Goal: Communication & Community: Ask a question

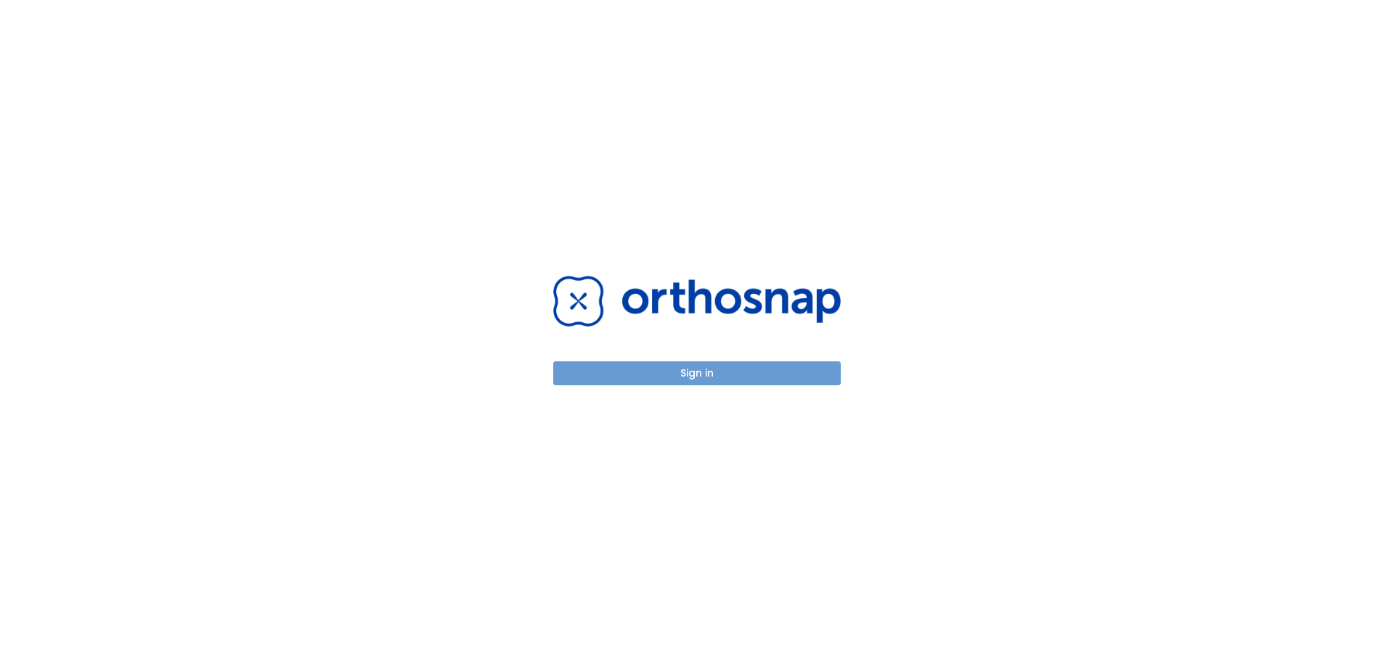
click at [783, 375] on button "Sign in" at bounding box center [696, 374] width 287 height 24
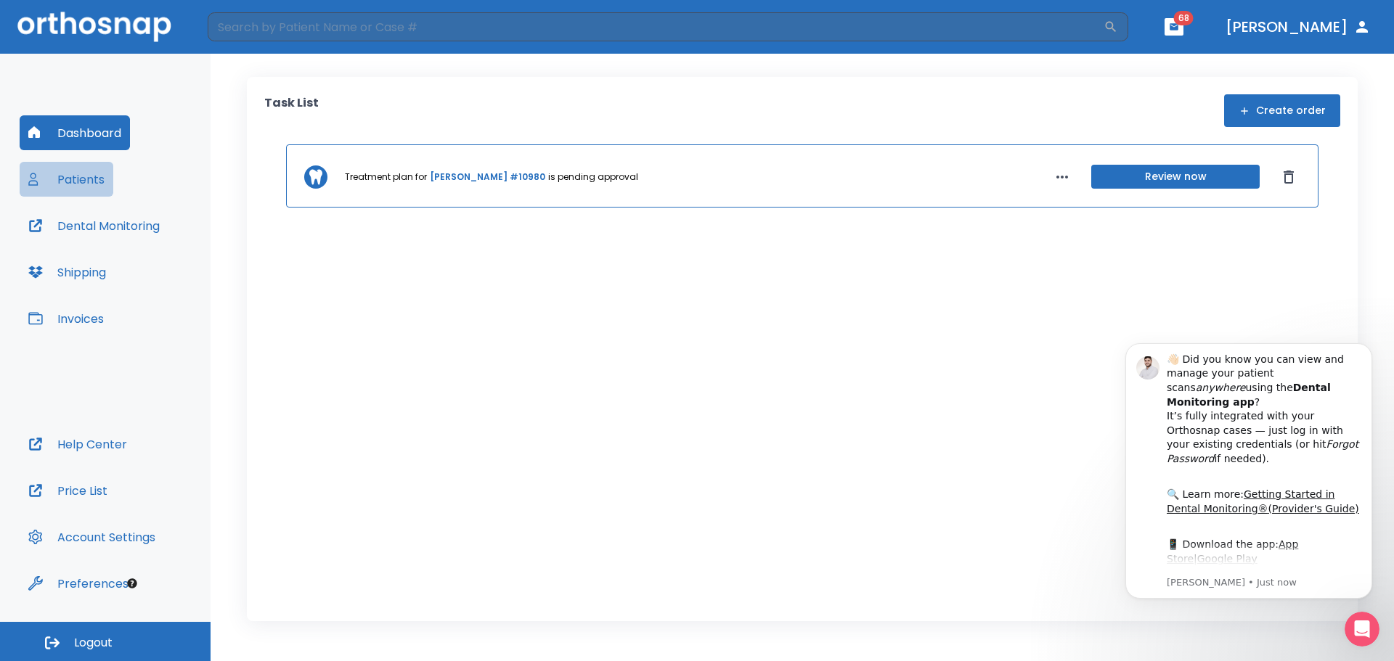
click at [81, 177] on button "Patients" at bounding box center [67, 179] width 94 height 35
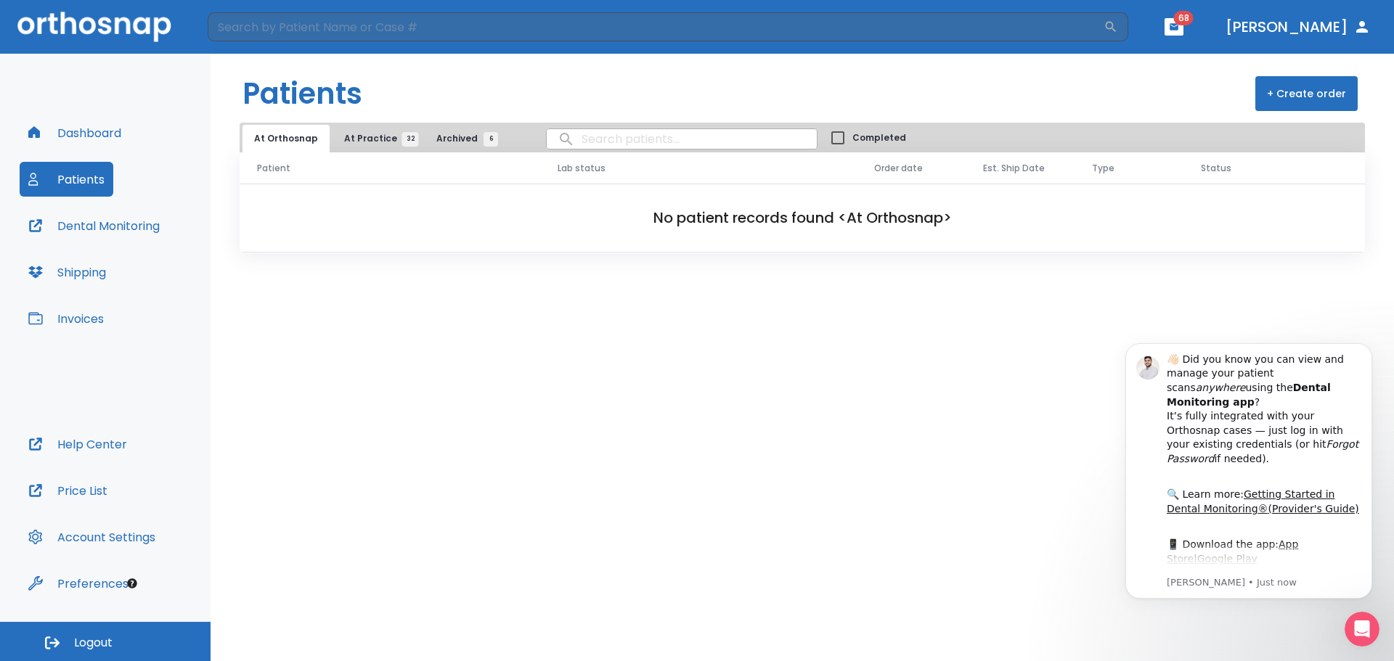
click at [606, 137] on input "search" at bounding box center [682, 139] width 270 height 28
type input "met"
click at [76, 322] on button "Invoices" at bounding box center [66, 318] width 93 height 35
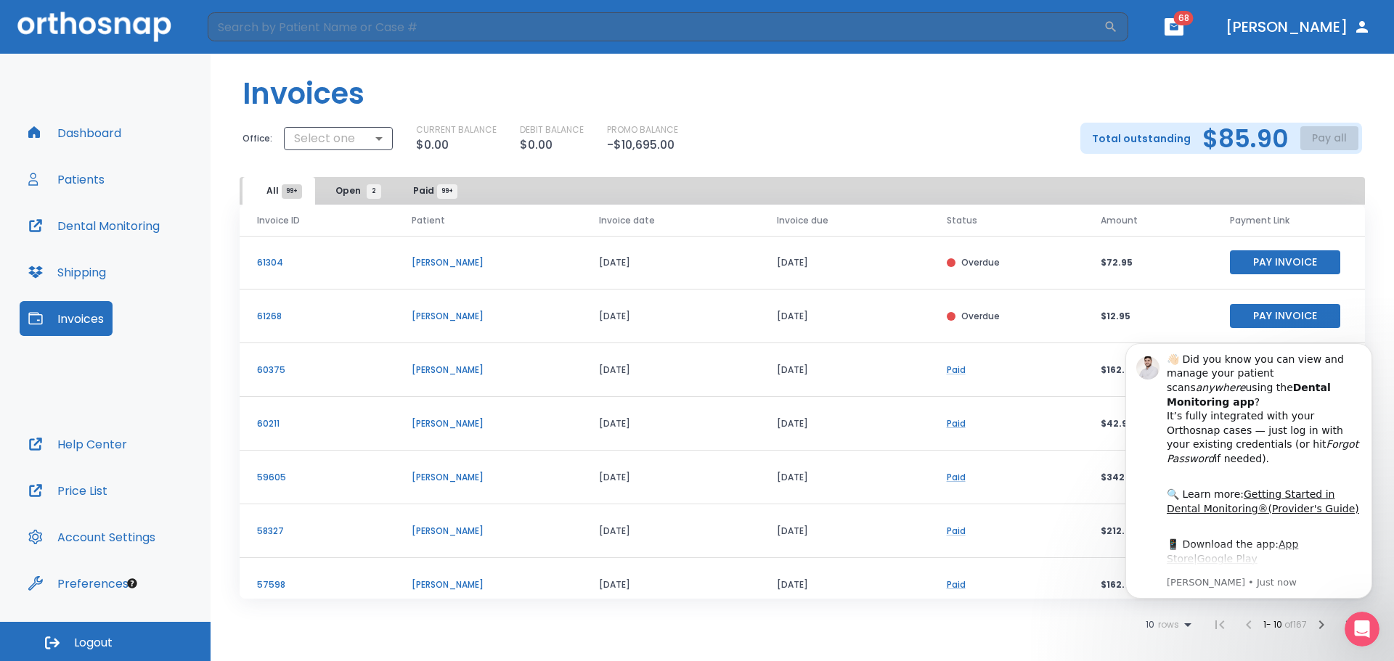
click at [268, 372] on p "60375" at bounding box center [317, 370] width 120 height 13
click at [1366, 345] on icon "Dismiss notification" at bounding box center [1368, 347] width 8 height 8
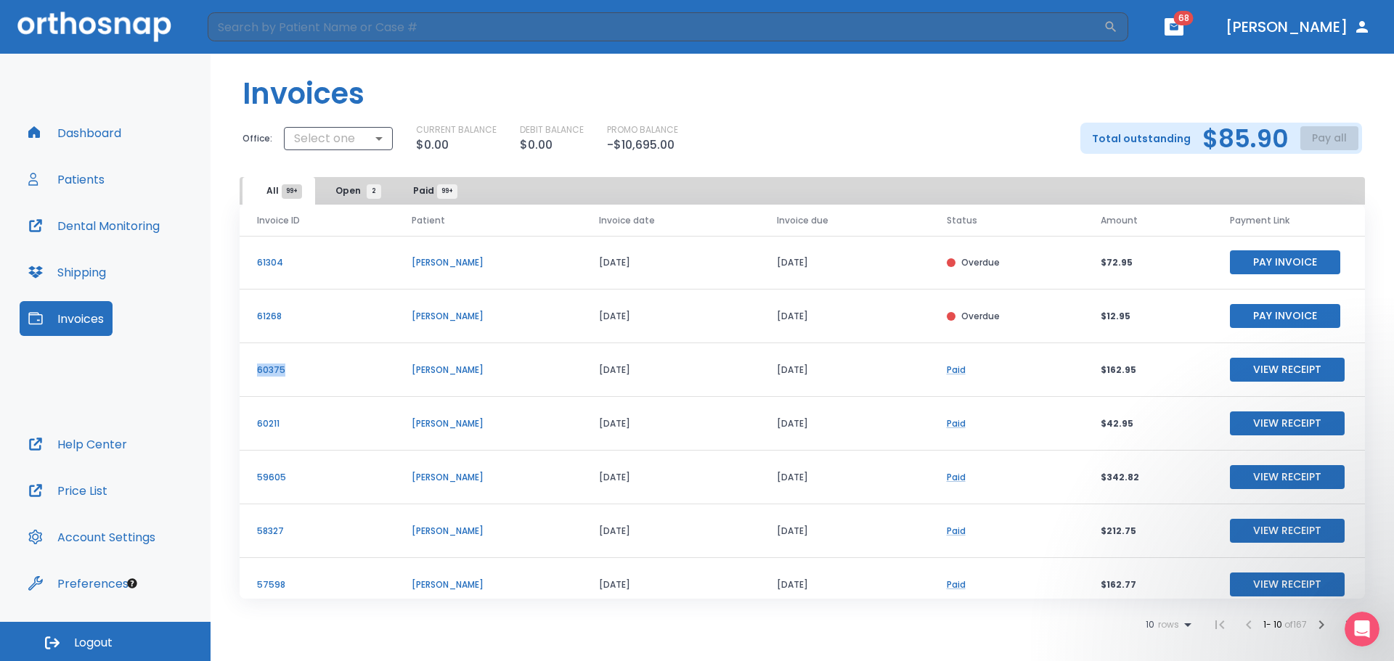
click at [343, 383] on td "60375" at bounding box center [317, 370] width 155 height 54
click at [1275, 373] on button "View Receipt" at bounding box center [1287, 370] width 115 height 24
click at [94, 224] on button "Dental Monitoring" at bounding box center [94, 225] width 149 height 35
click at [88, 178] on button "Patients" at bounding box center [67, 179] width 94 height 35
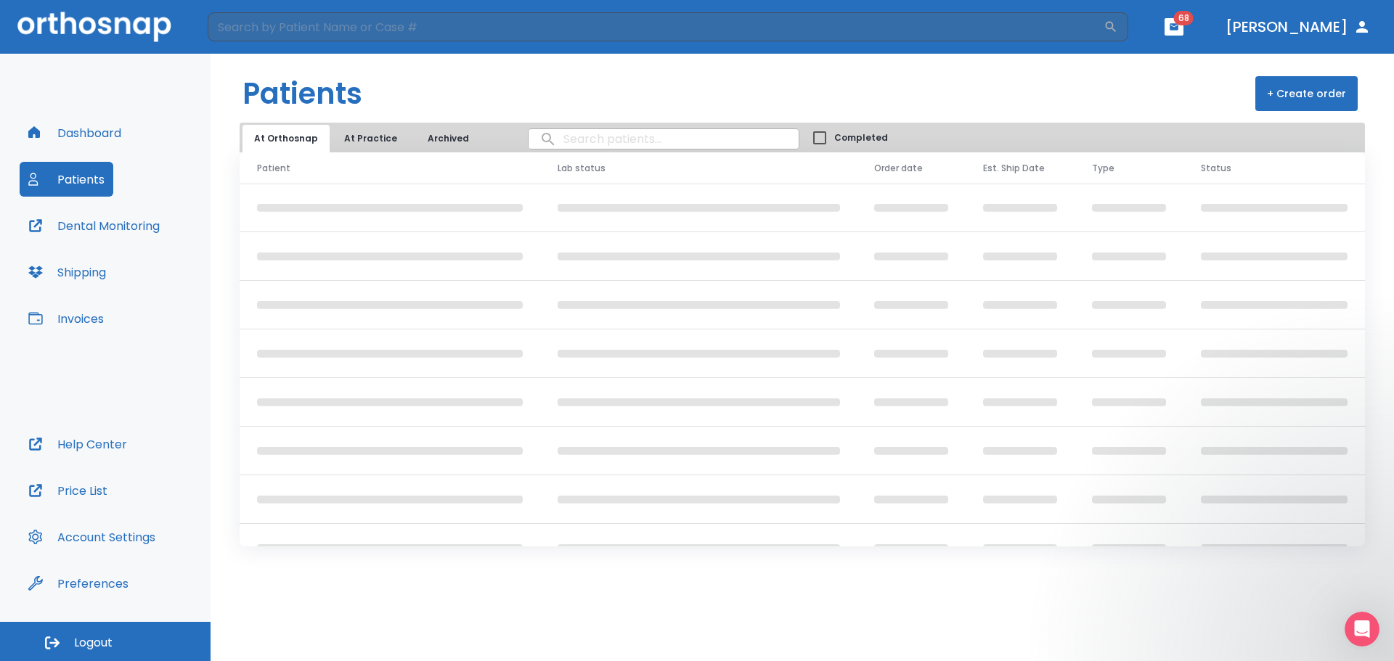
click at [88, 178] on button "Patients" at bounding box center [67, 179] width 94 height 35
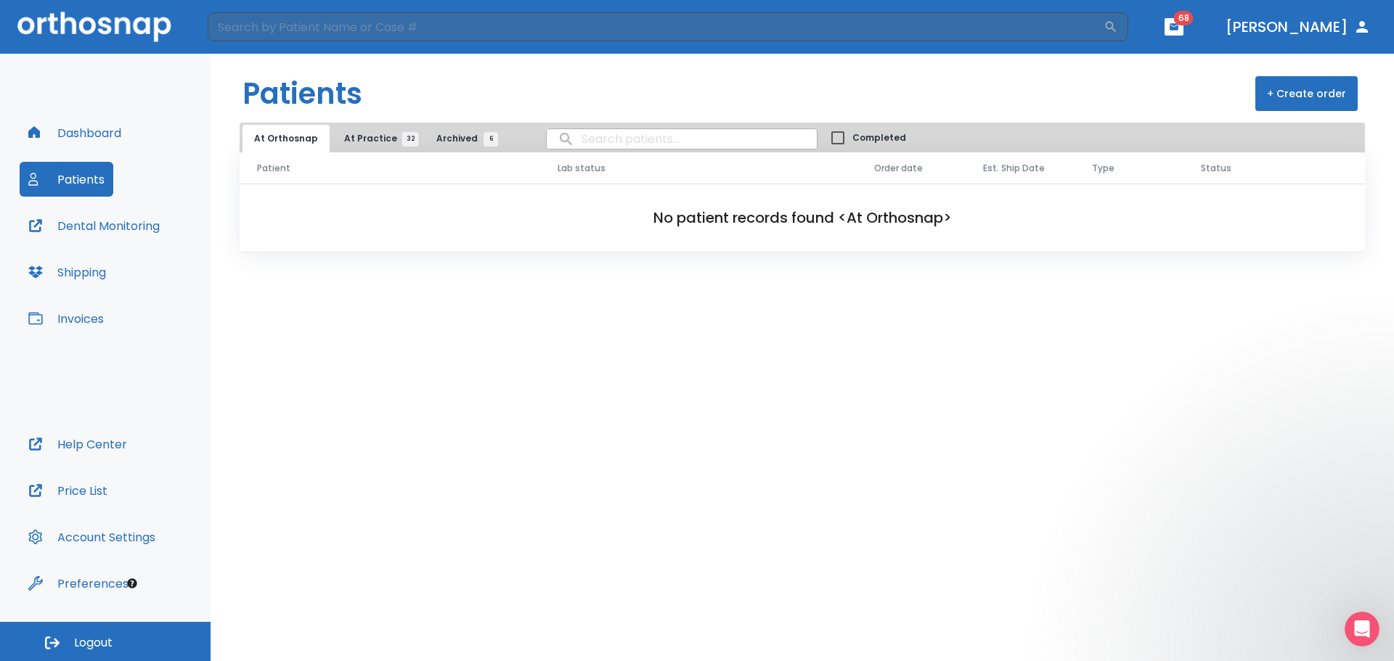
click at [568, 135] on input "search" at bounding box center [682, 139] width 270 height 28
type input "m"
type input "Sara Metwalli"
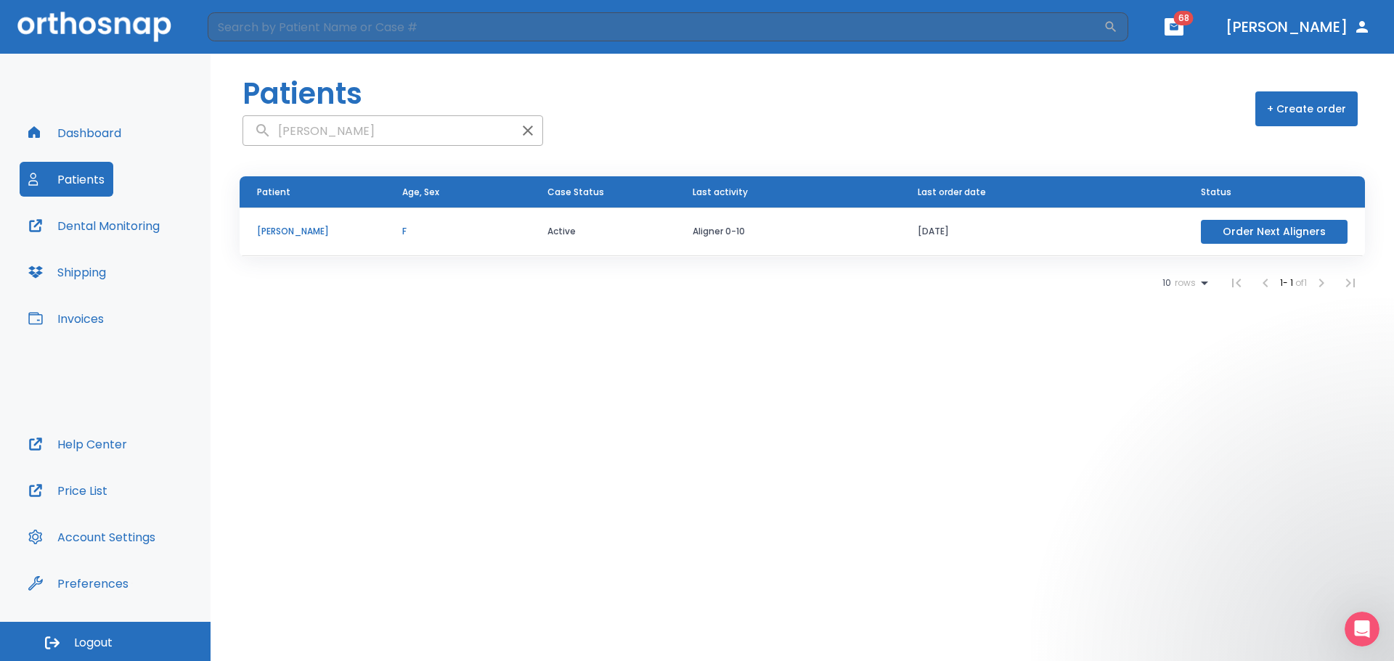
click at [277, 229] on p "Sara Metwalli" at bounding box center [312, 231] width 110 height 13
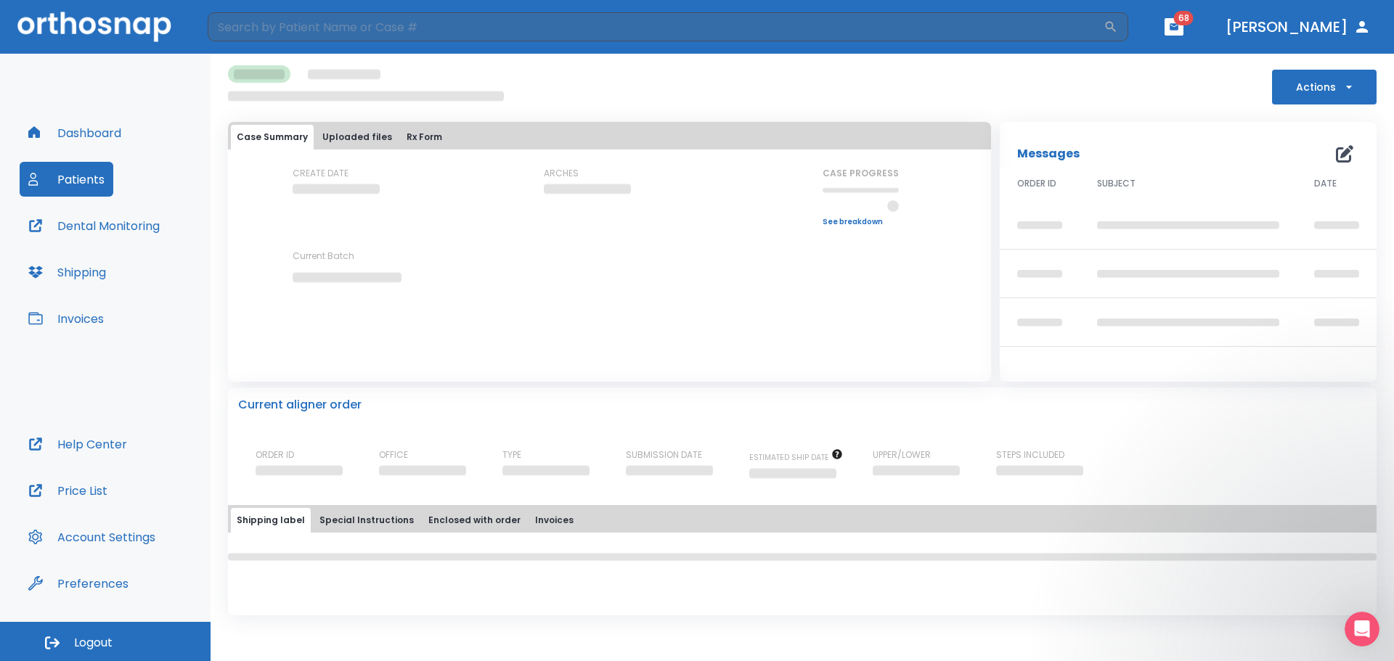
click at [277, 229] on div "CREATE DATE ARCHES CASE PROGRESS Upper progress (Est. Awaiting Data ) 0% Lower …" at bounding box center [609, 238] width 763 height 142
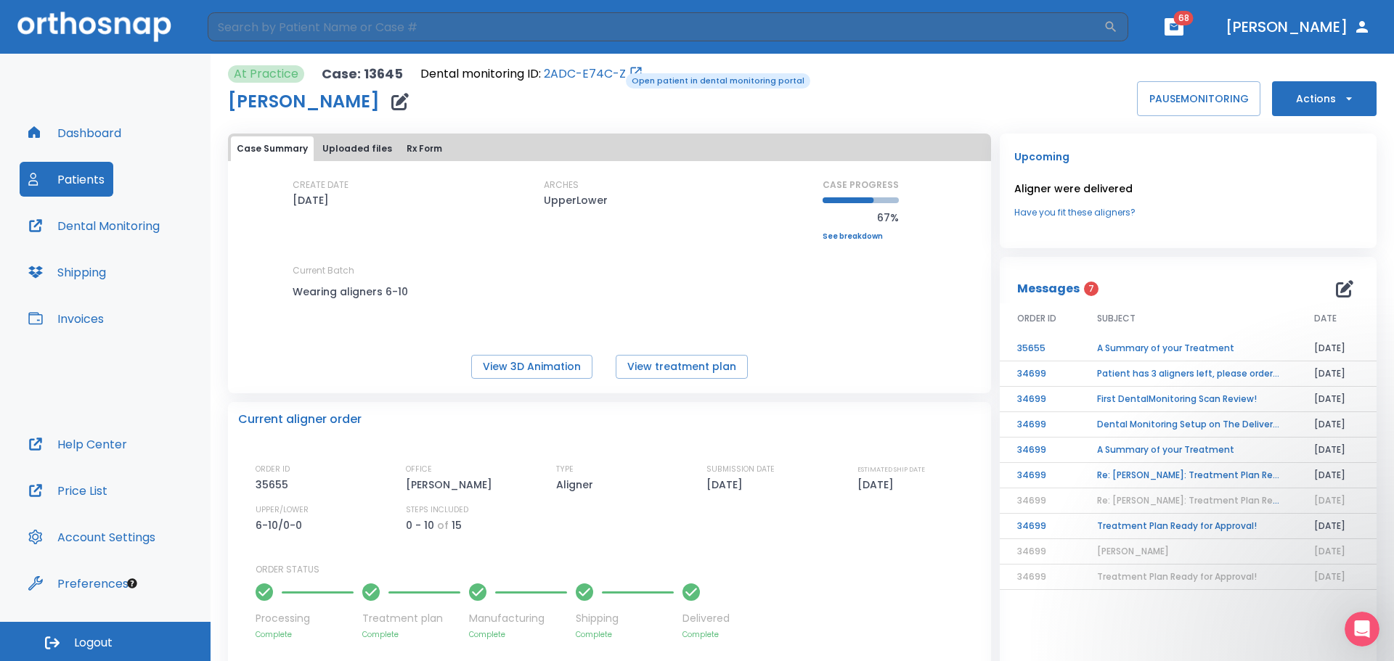
click at [616, 72] on link "2ADC-E74C-Z" at bounding box center [585, 73] width 82 height 17
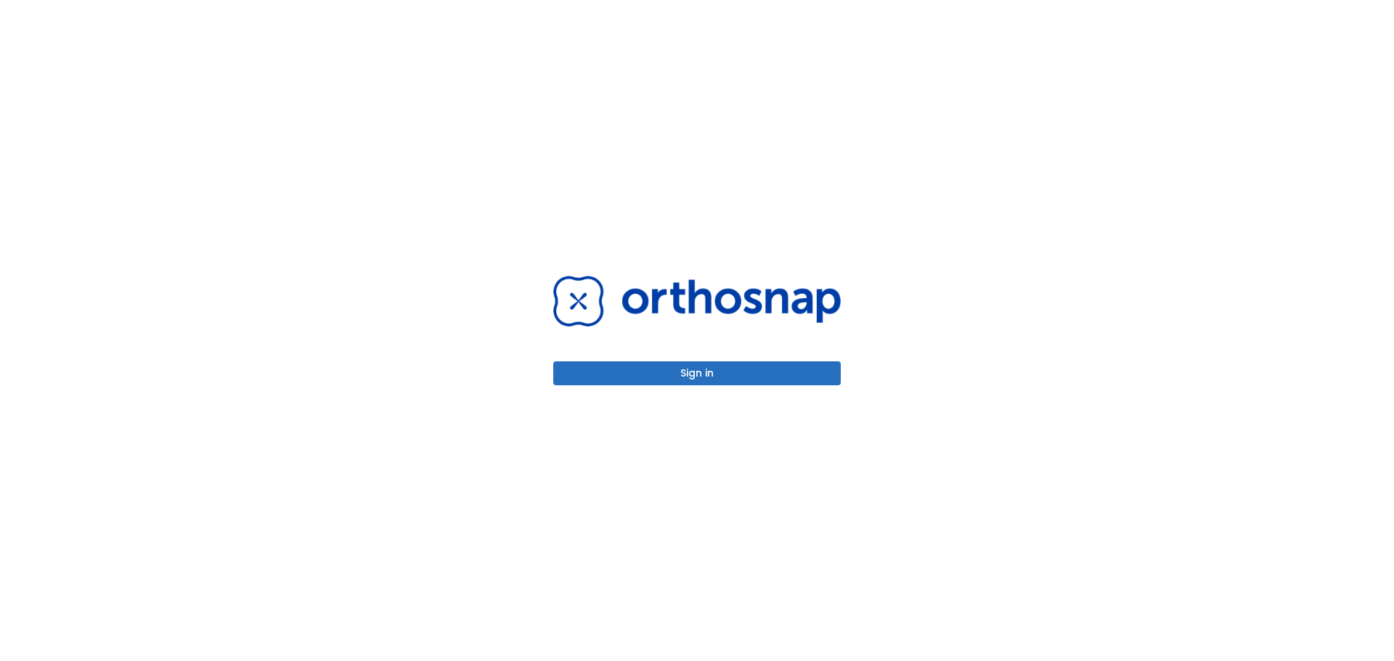
click at [748, 374] on button "Sign in" at bounding box center [696, 374] width 287 height 24
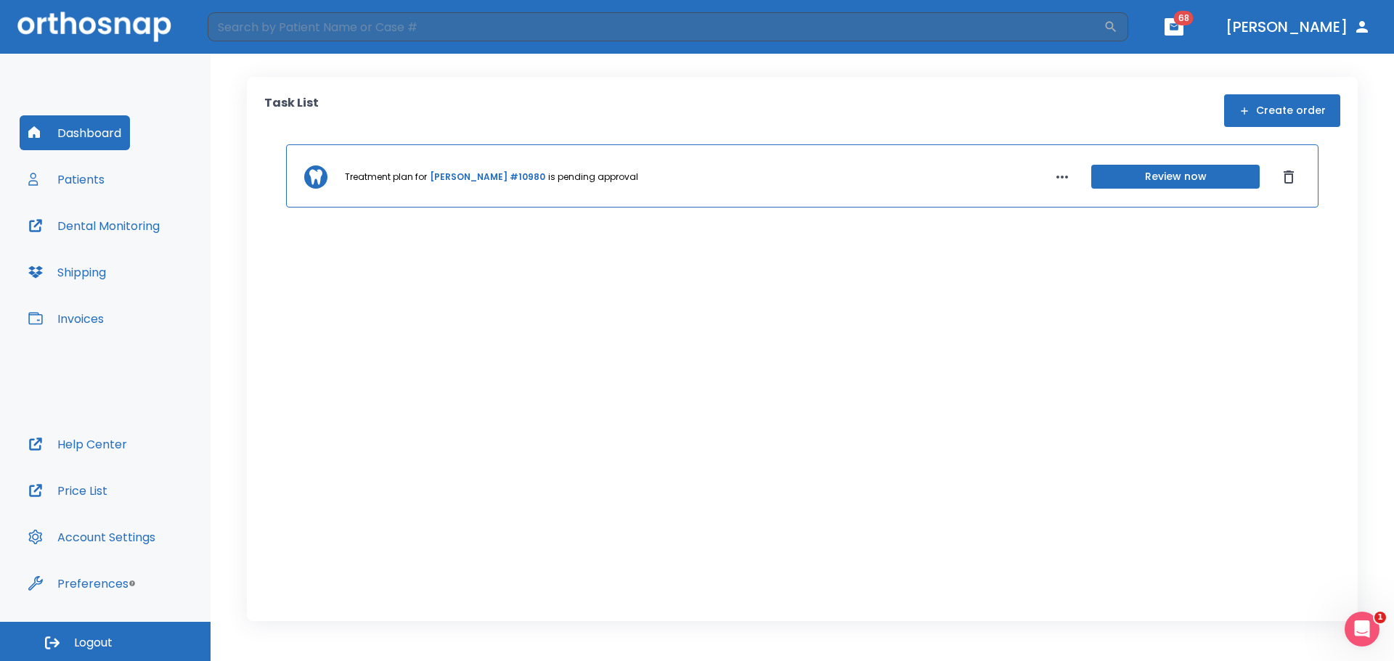
click at [1193, 20] on span "68" at bounding box center [1184, 18] width 20 height 15
click at [1193, 18] on span "68" at bounding box center [1184, 18] width 20 height 15
click at [1179, 30] on icon "button" at bounding box center [1174, 27] width 10 height 10
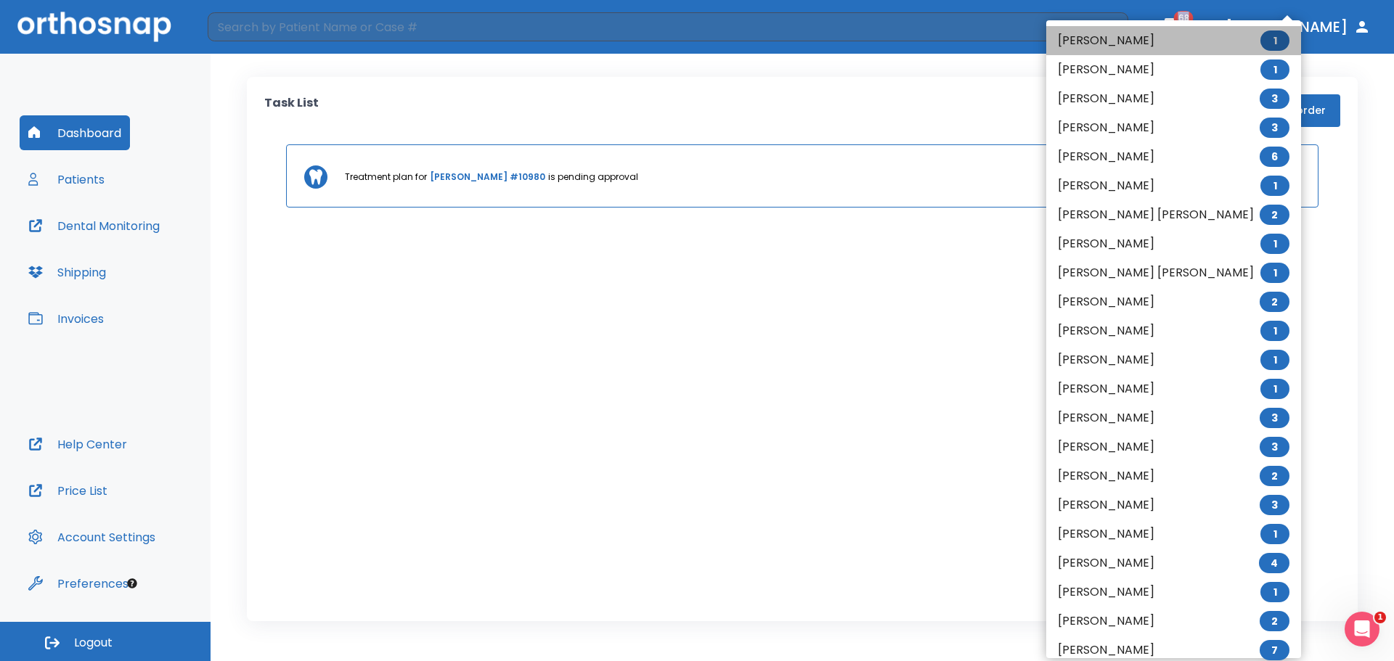
click at [1232, 30] on li "[PERSON_NAME] 1" at bounding box center [1173, 40] width 255 height 29
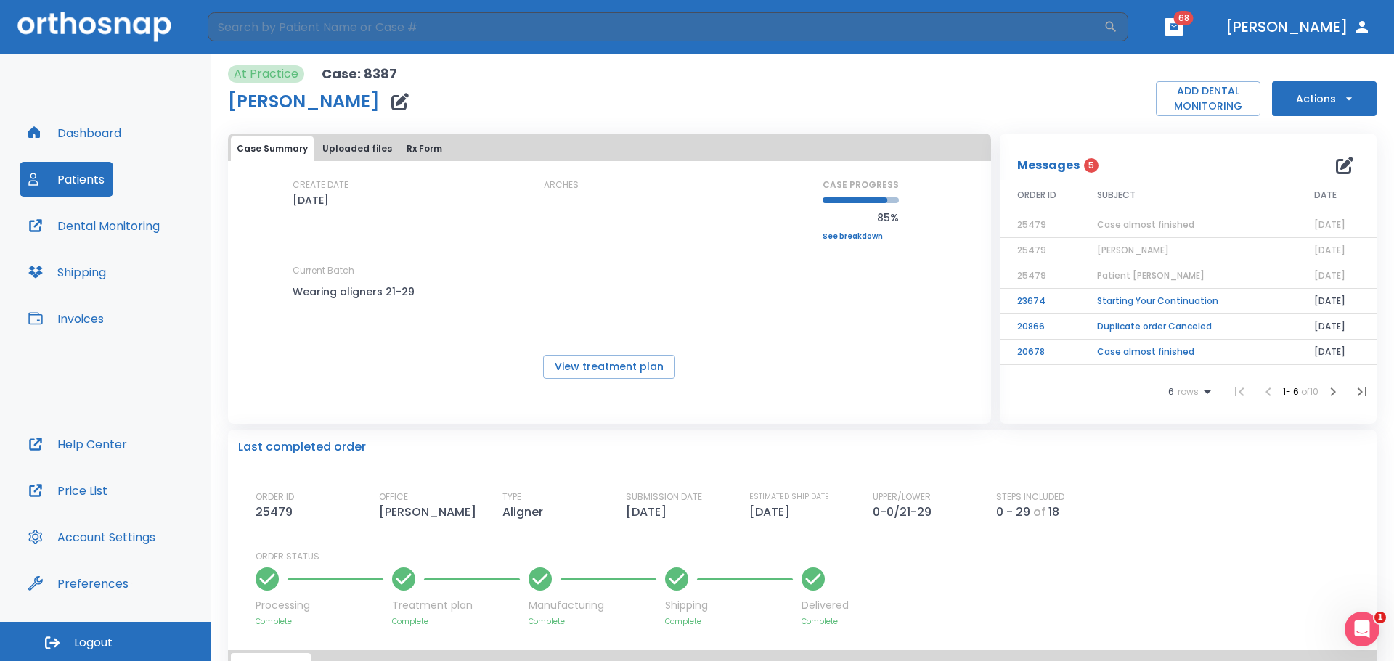
click at [1336, 165] on icon "button" at bounding box center [1344, 165] width 17 height 17
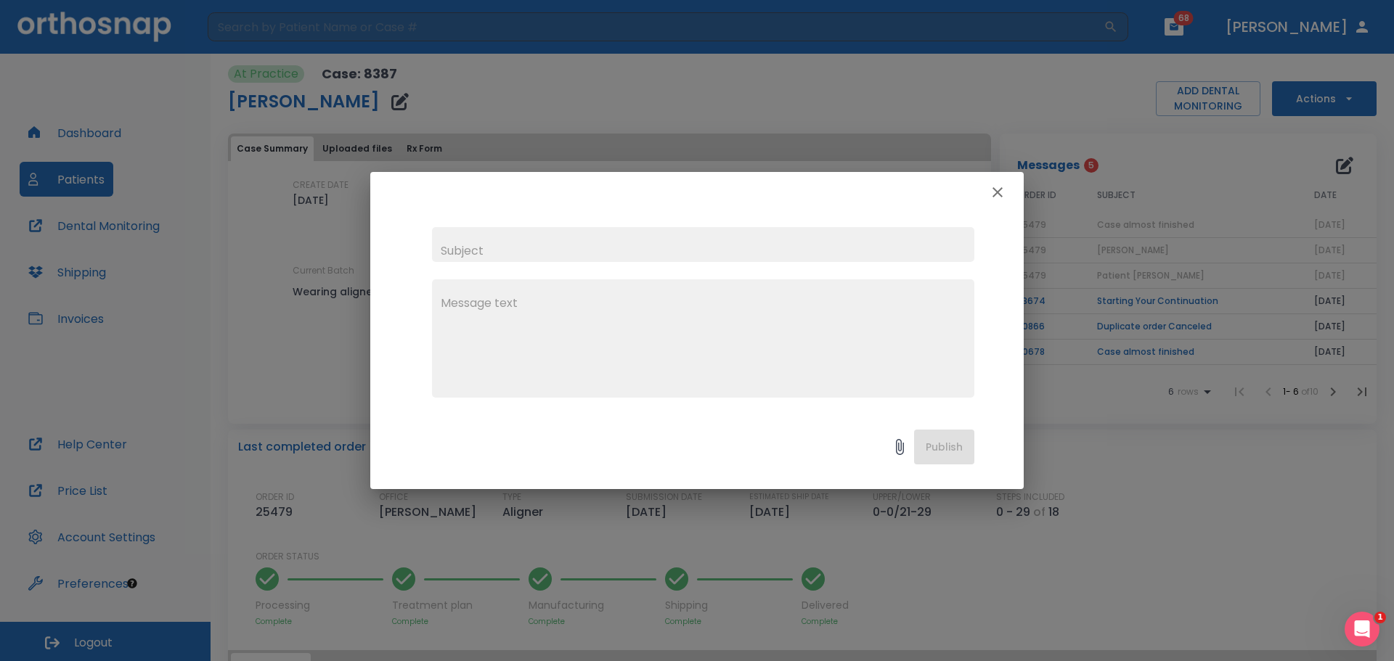
click at [467, 248] on input "text" at bounding box center [703, 244] width 542 height 35
type input "sara metwalli case 13645"
click at [467, 304] on textarea at bounding box center [703, 345] width 525 height 100
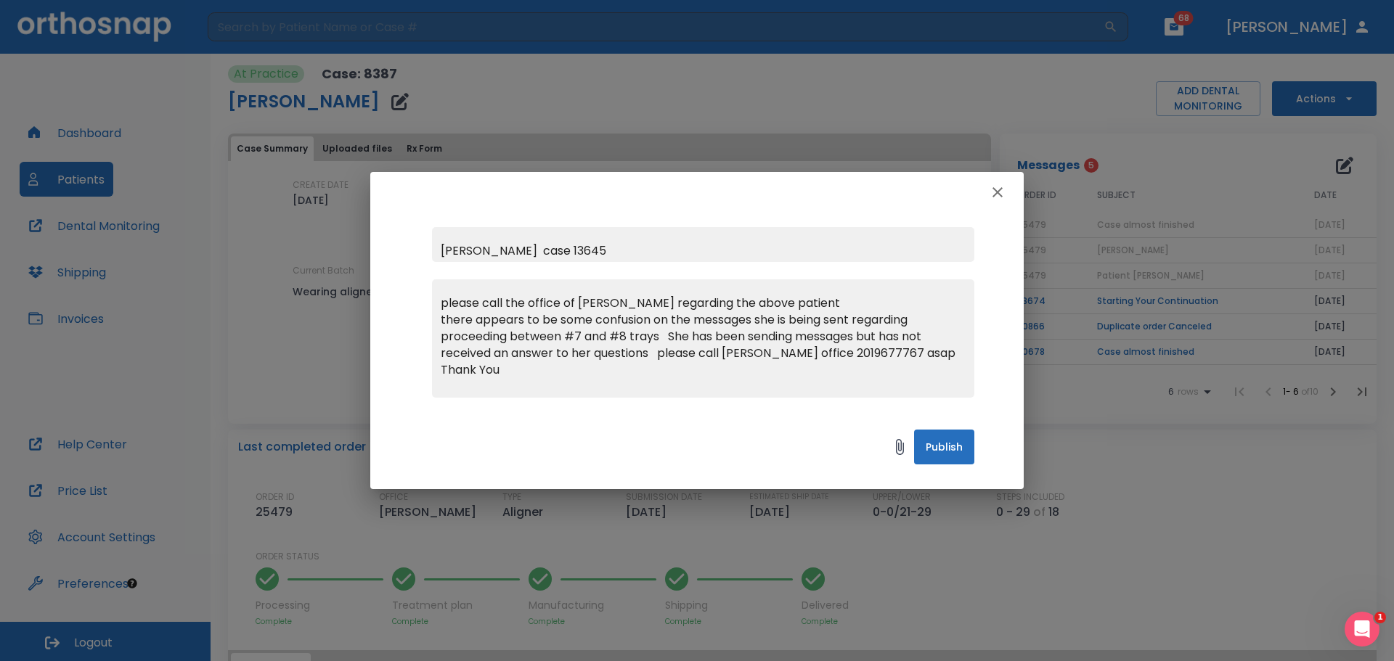
click at [915, 353] on textarea "please call the office of Dr Sofos regarding the above patient there appears to…" at bounding box center [703, 345] width 525 height 100
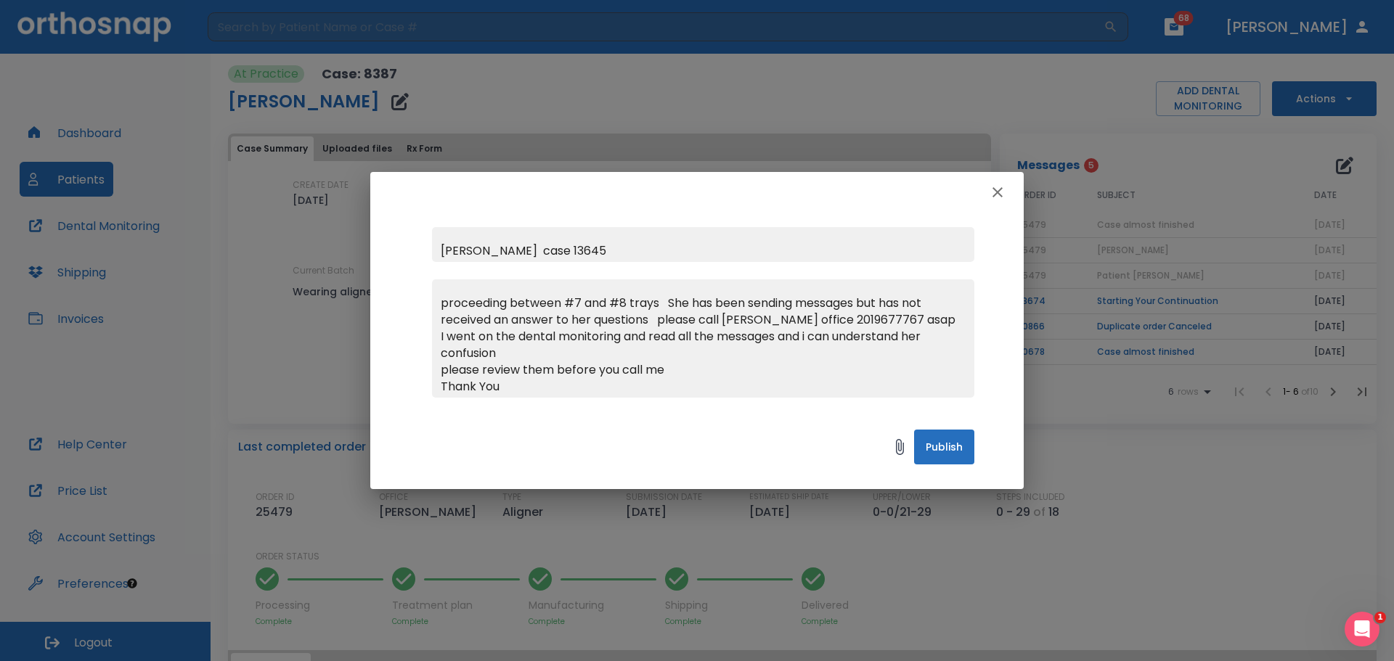
type textarea "please call the office of Dr Sofos regarding the above patient there appears to…"
click at [944, 450] on button "Publish" at bounding box center [944, 447] width 60 height 35
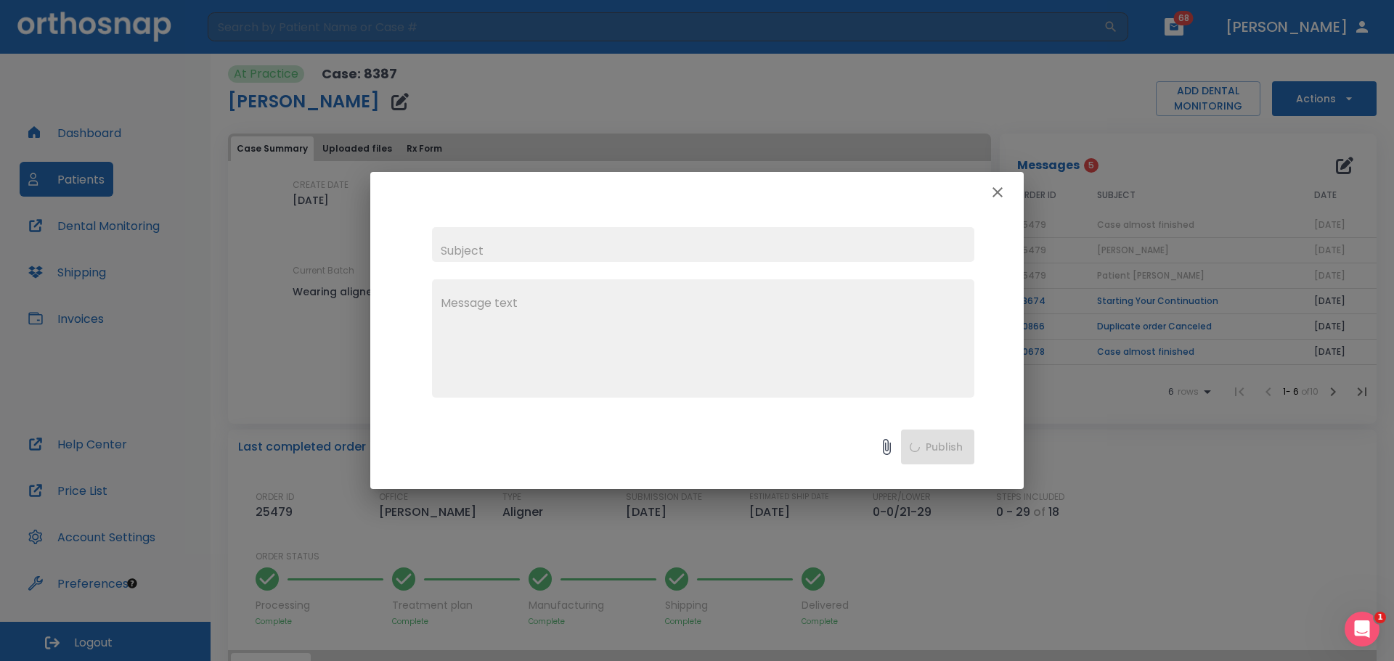
scroll to position [0, 0]
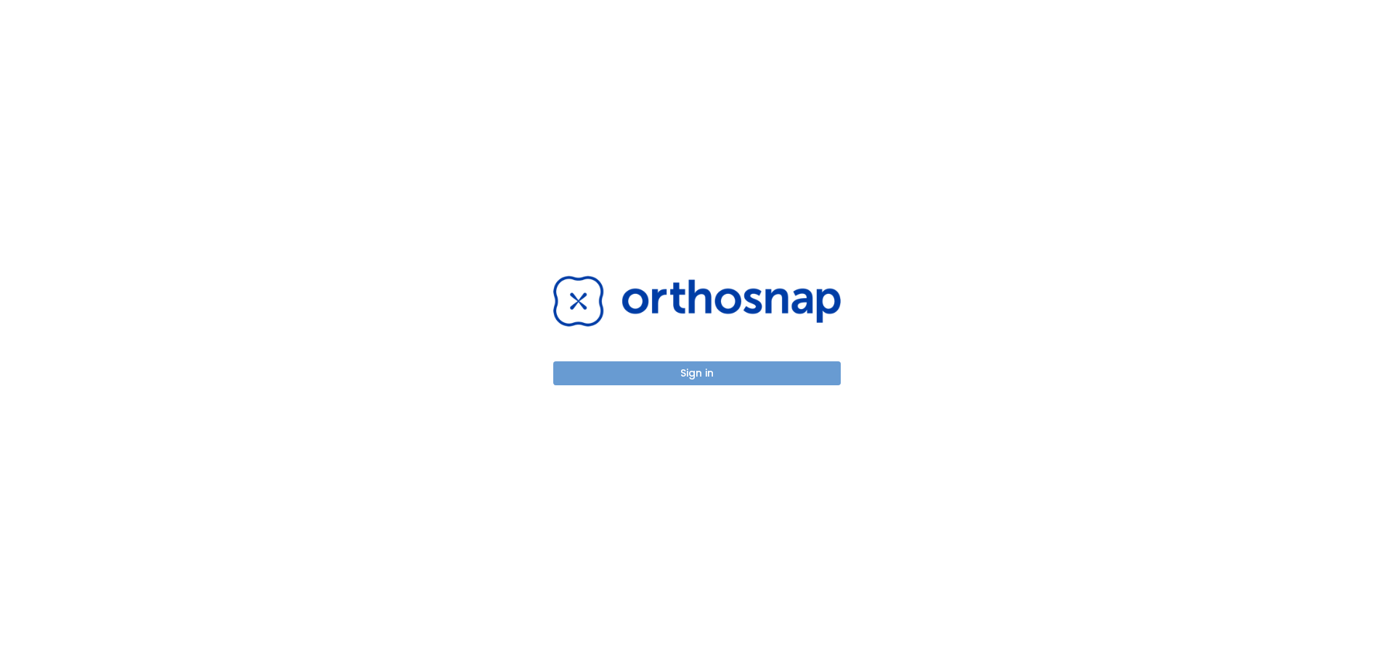
click at [714, 377] on button "Sign in" at bounding box center [696, 374] width 287 height 24
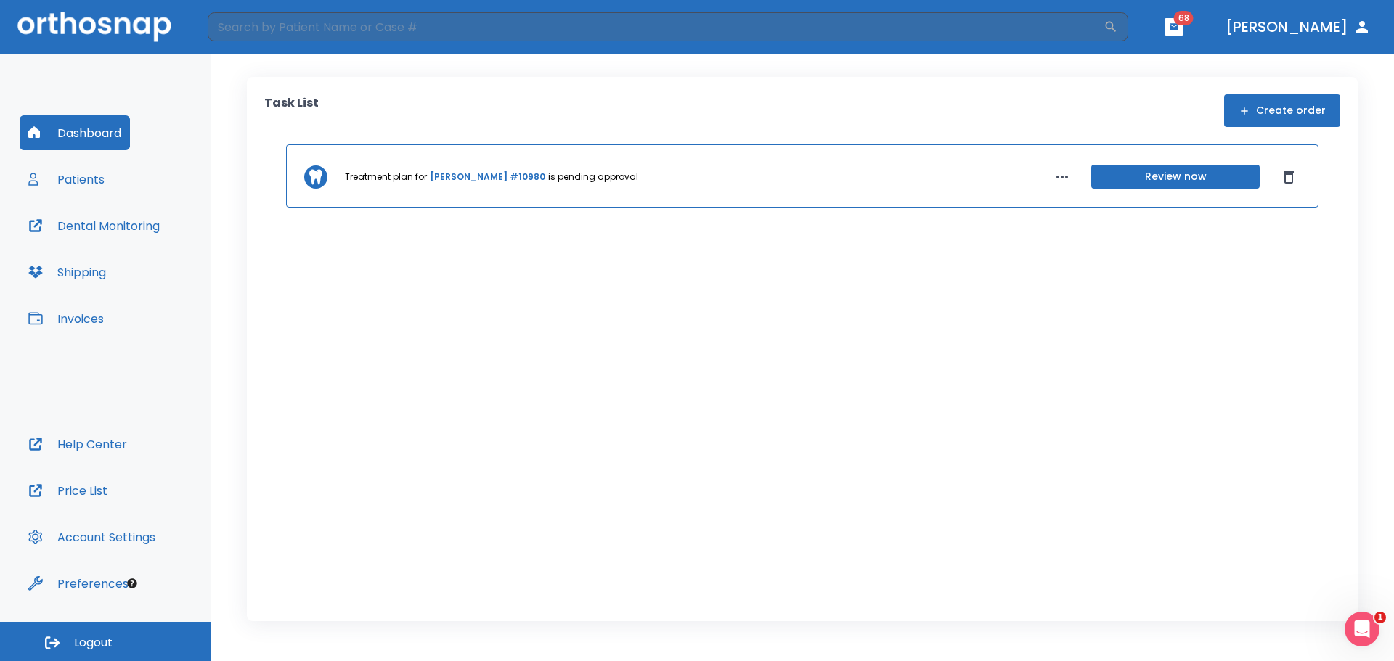
click at [90, 176] on button "Patients" at bounding box center [67, 179] width 94 height 35
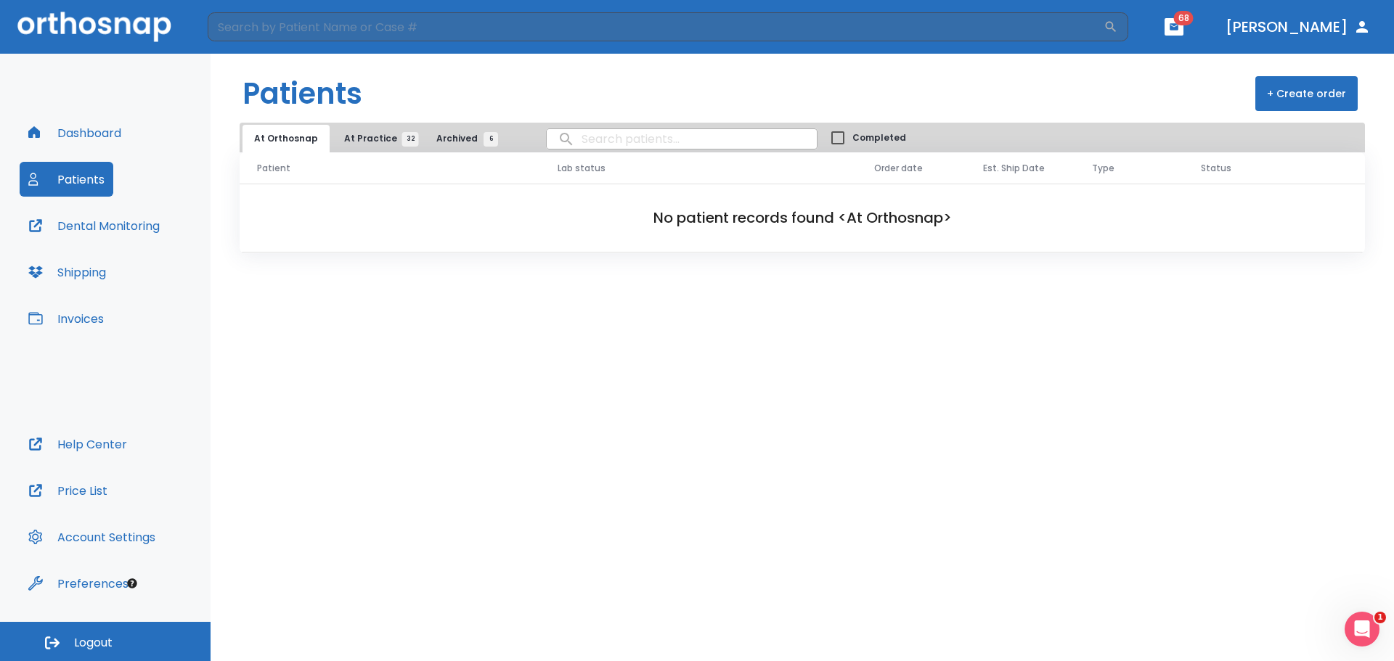
click at [575, 134] on input "search" at bounding box center [682, 139] width 270 height 28
type input "[PERSON_NAME]"
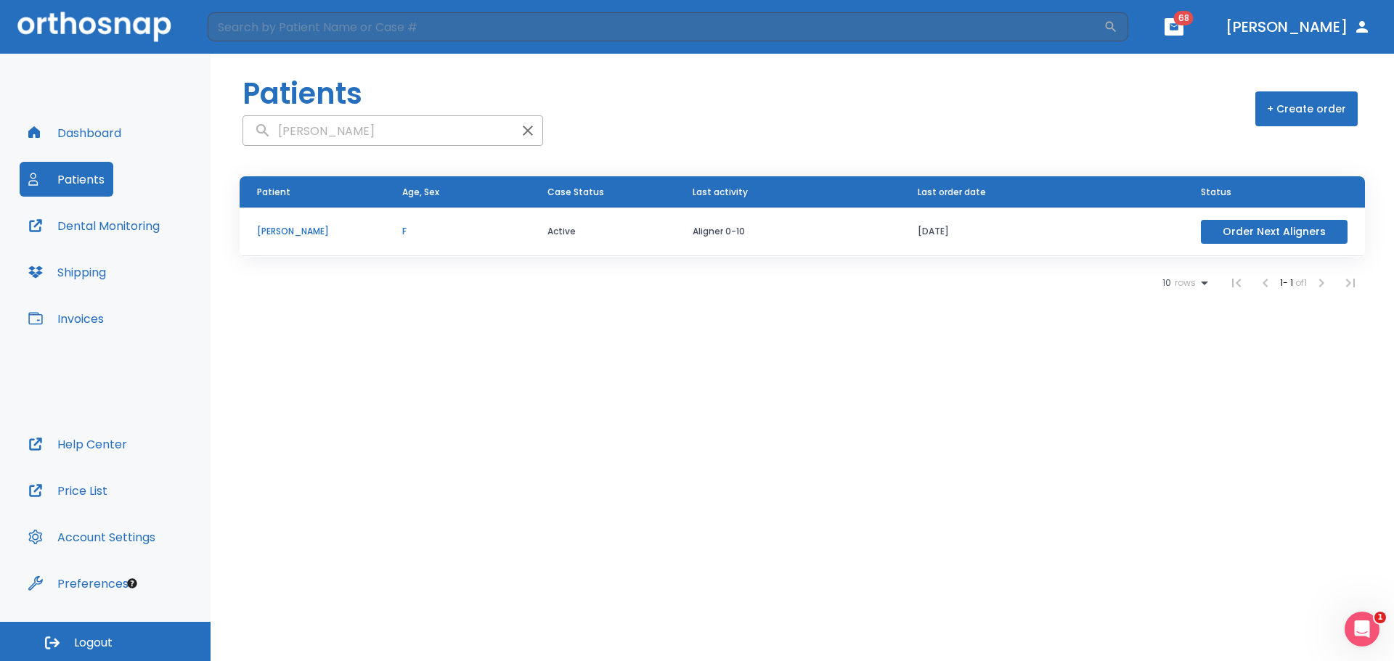
click at [303, 229] on p "[PERSON_NAME]" at bounding box center [312, 231] width 110 height 13
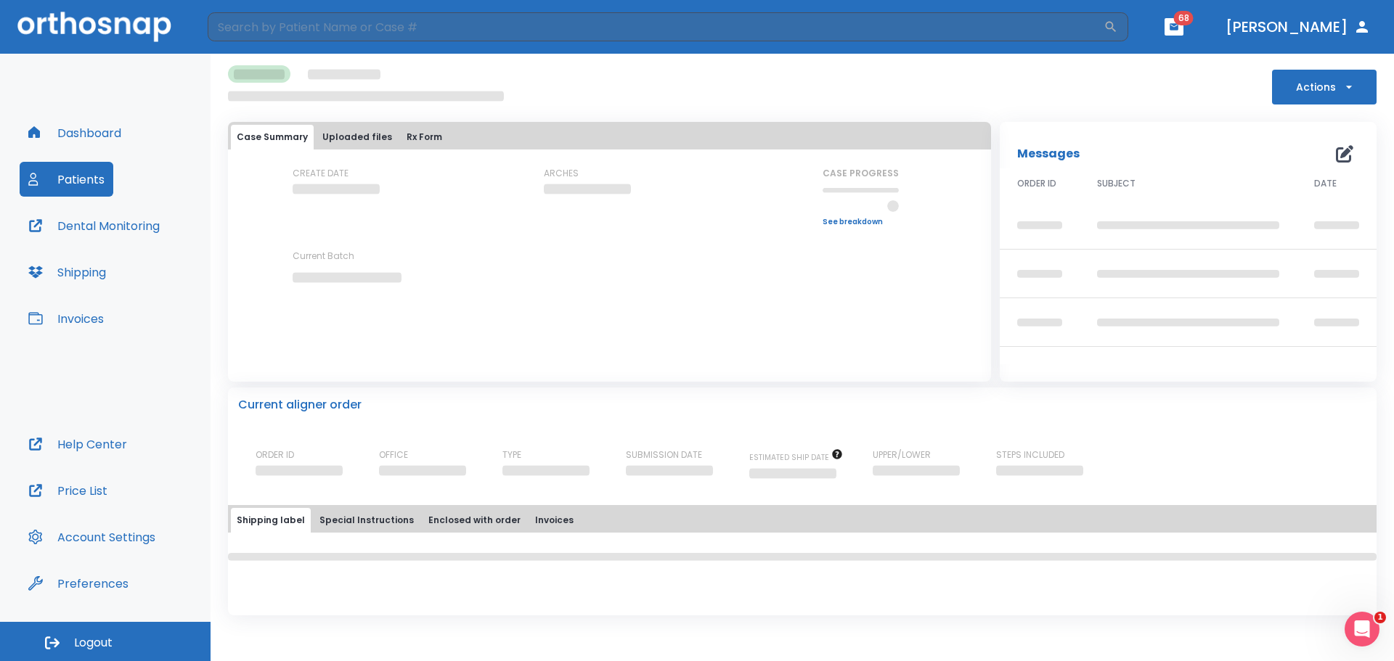
click at [303, 229] on div "CREATE DATE ARCHES CASE PROGRESS Upper progress (Est. Awaiting Data ) 0% Lower …" at bounding box center [609, 238] width 763 height 142
